Goal: Task Accomplishment & Management: Manage account settings

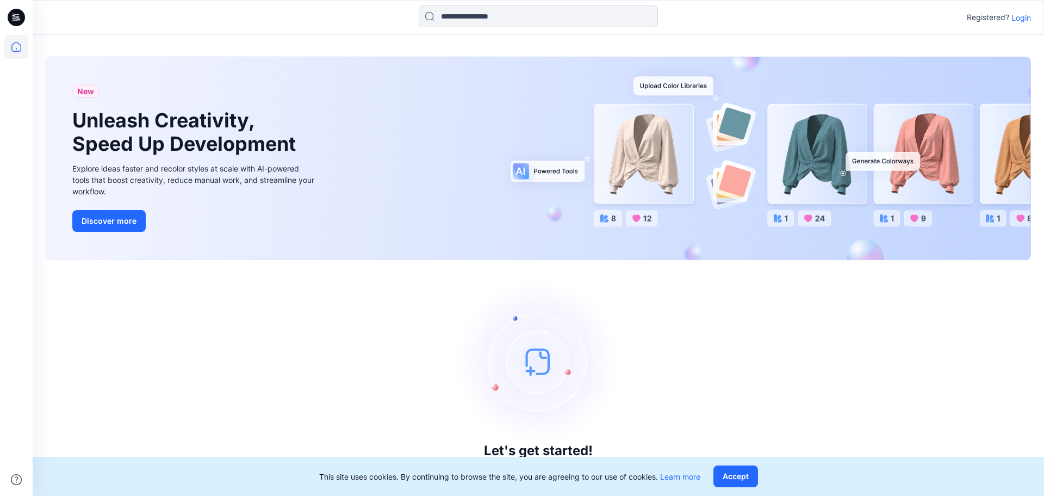
drag, startPoint x: 1020, startPoint y: 27, endPoint x: 1024, endPoint y: 19, distance: 9.2
click at [1020, 25] on div "Registered? Login" at bounding box center [538, 17] width 1011 height 24
click at [1024, 18] on p "Login" at bounding box center [1022, 17] width 20 height 11
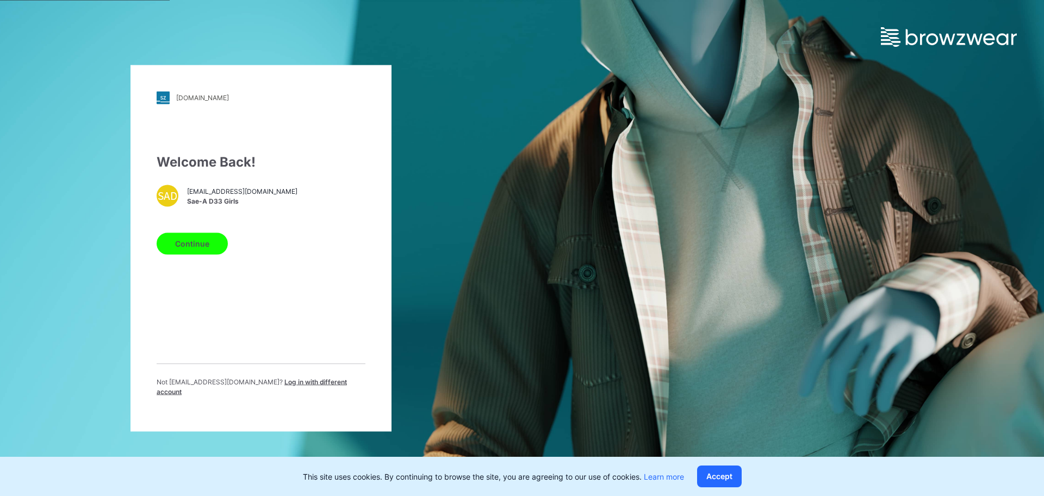
click at [203, 246] on button "Continue" at bounding box center [192, 243] width 71 height 22
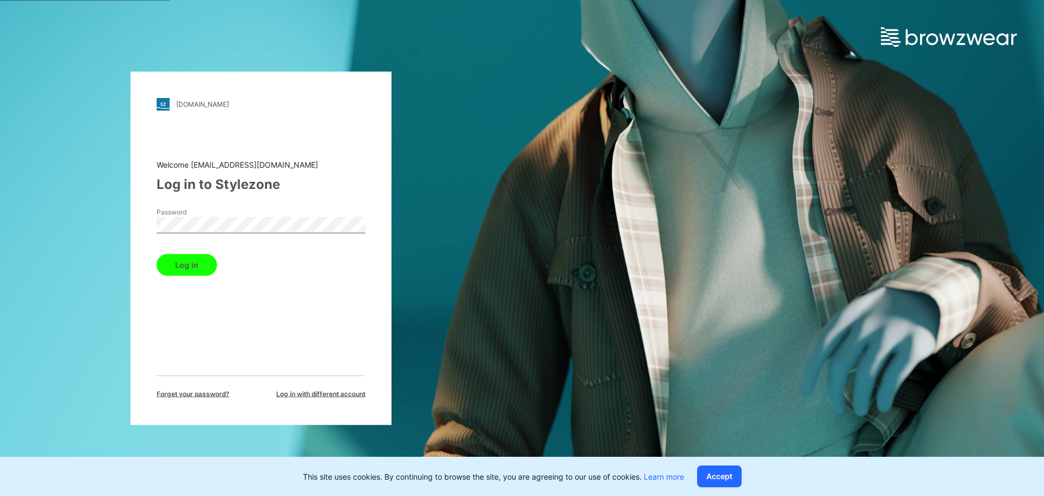
click at [190, 258] on button "Log in" at bounding box center [187, 264] width 60 height 22
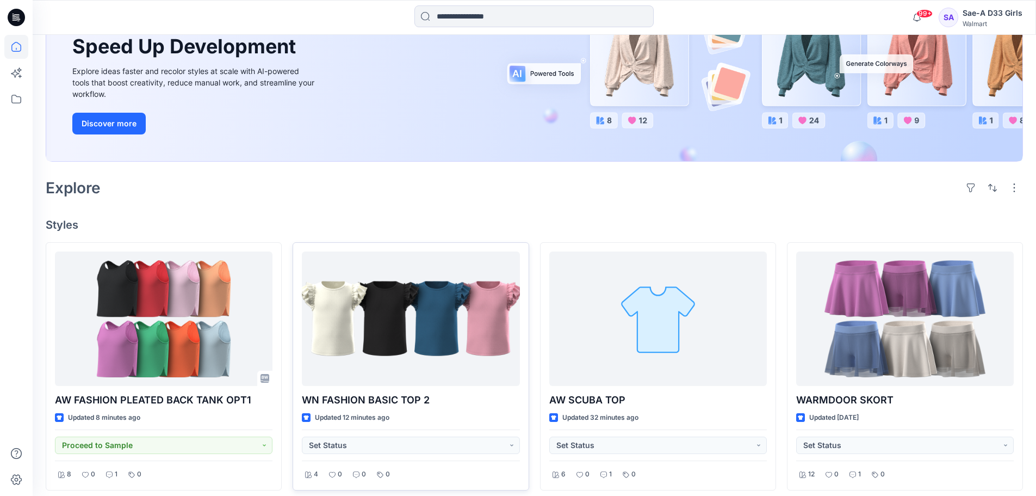
scroll to position [326, 0]
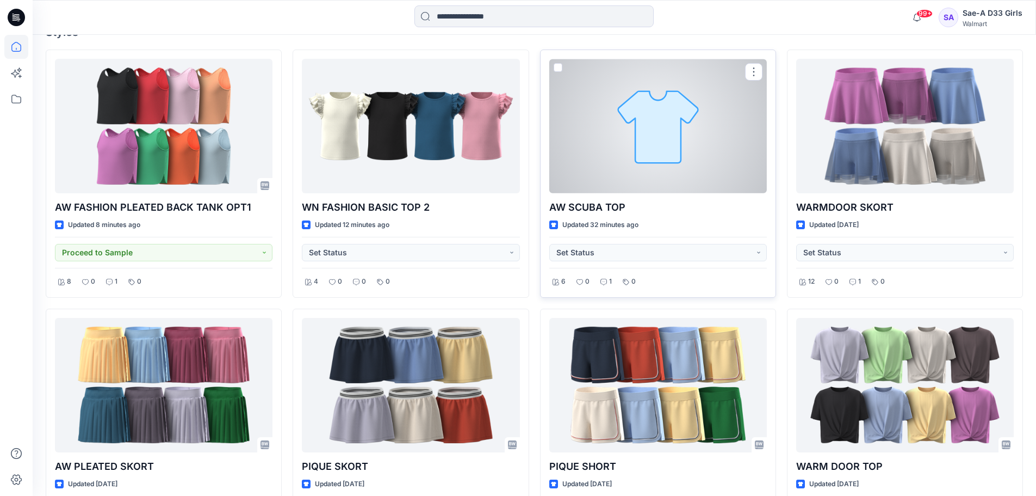
click at [665, 148] on div at bounding box center [658, 126] width 218 height 134
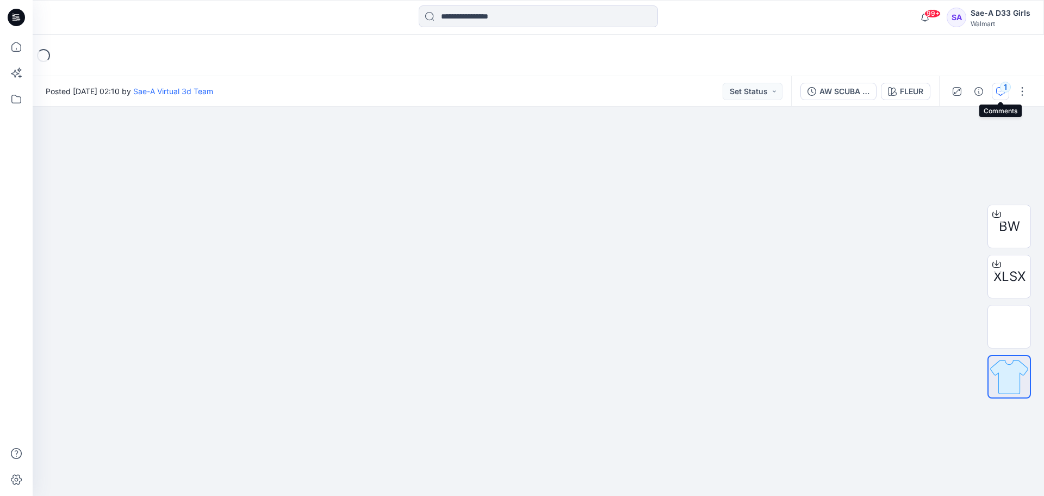
click at [1000, 91] on icon "button" at bounding box center [1001, 91] width 9 height 9
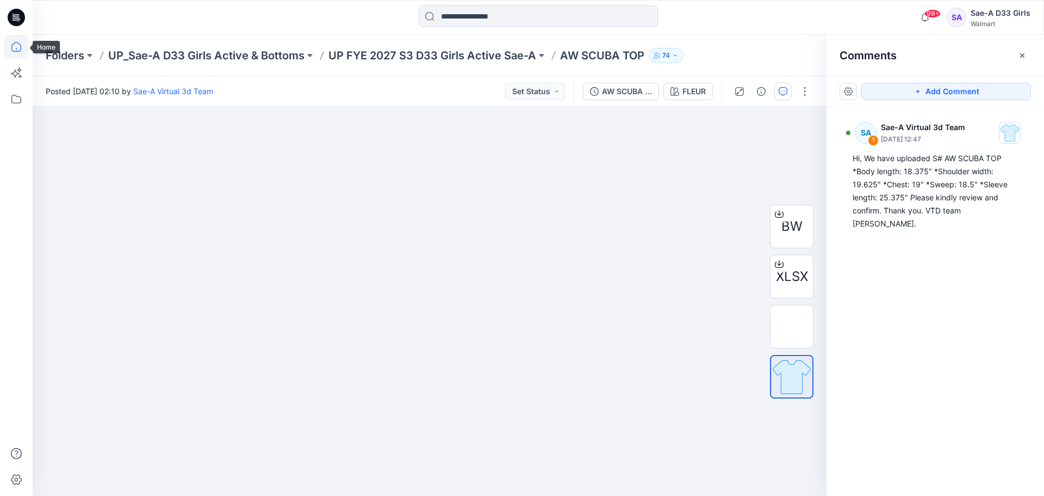
click at [21, 40] on icon at bounding box center [16, 47] width 24 height 24
